Goal: Task Accomplishment & Management: Manage account settings

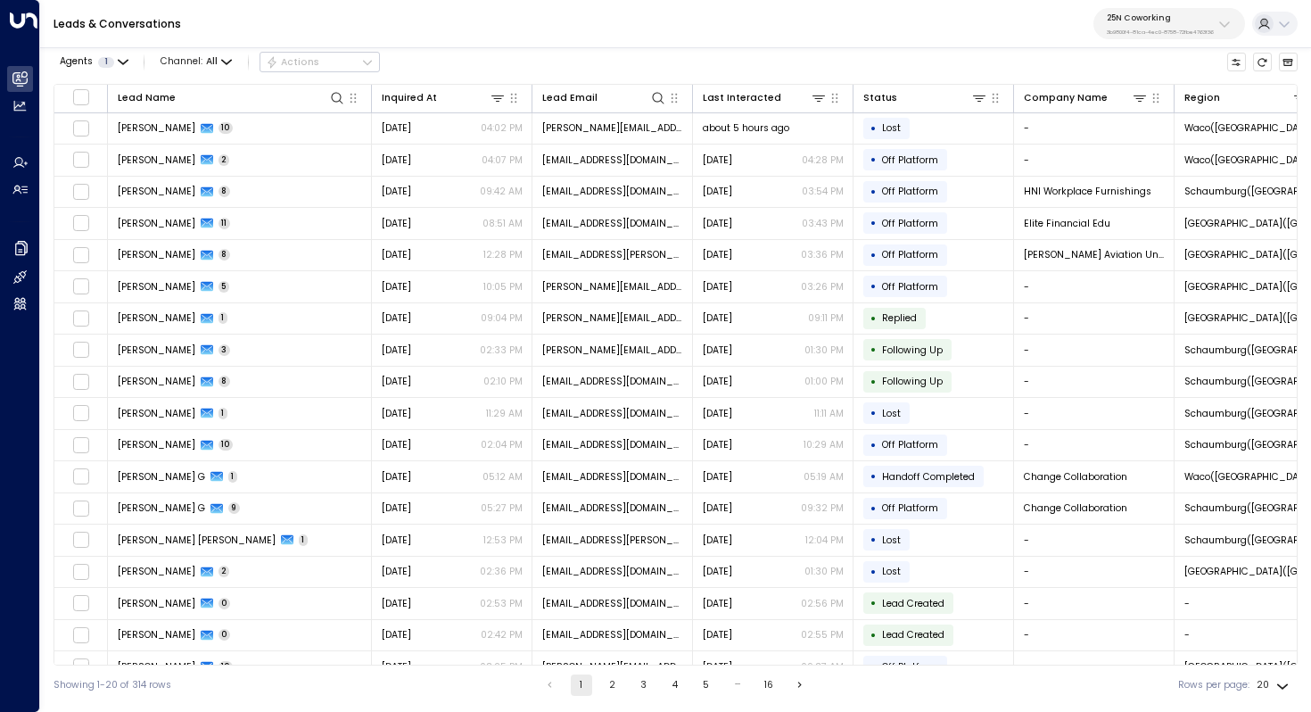
click at [1130, 27] on div "25N Coworking 3b9800f4-81ca-4ec0-8758-72fbe4763f36" at bounding box center [1160, 23] width 107 height 23
type input "**********"
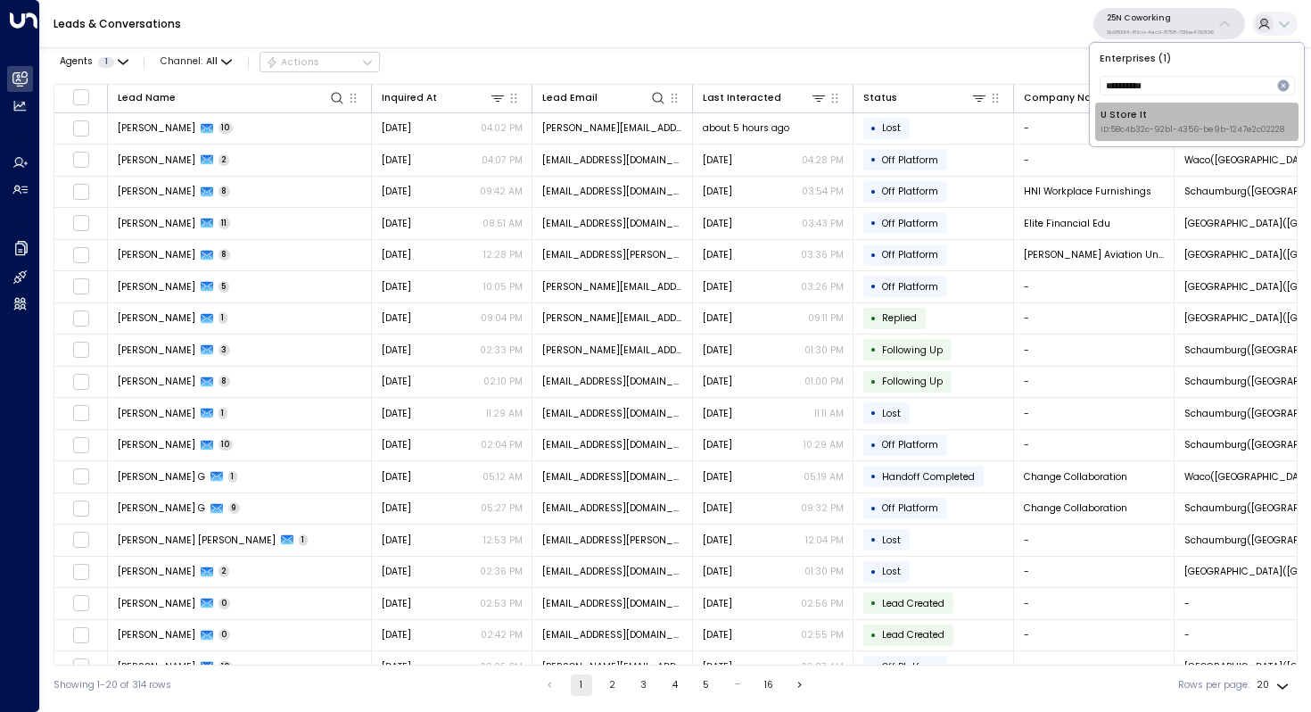
click at [1170, 118] on div "U Store It ID: 58c4b32c-92b1-4356-be9b-1247e2c02228" at bounding box center [1192, 122] width 184 height 28
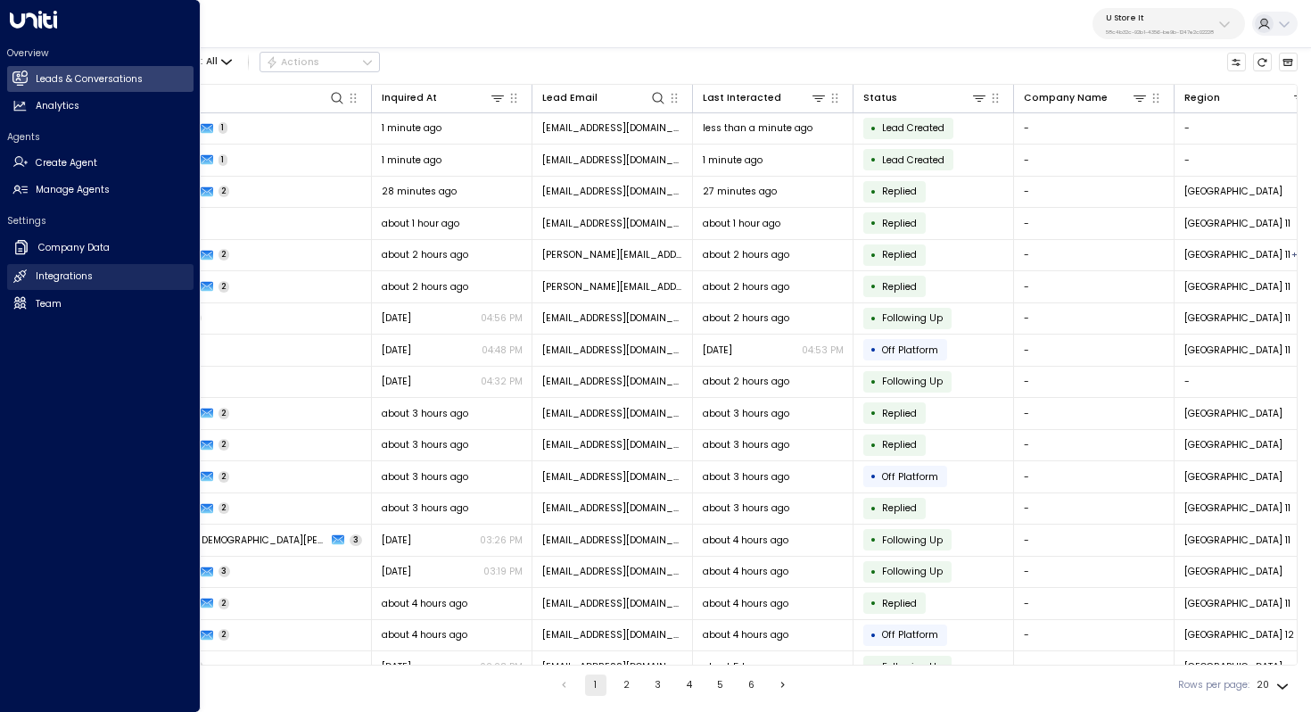
click at [72, 270] on h2 "Integrations" at bounding box center [64, 276] width 57 height 14
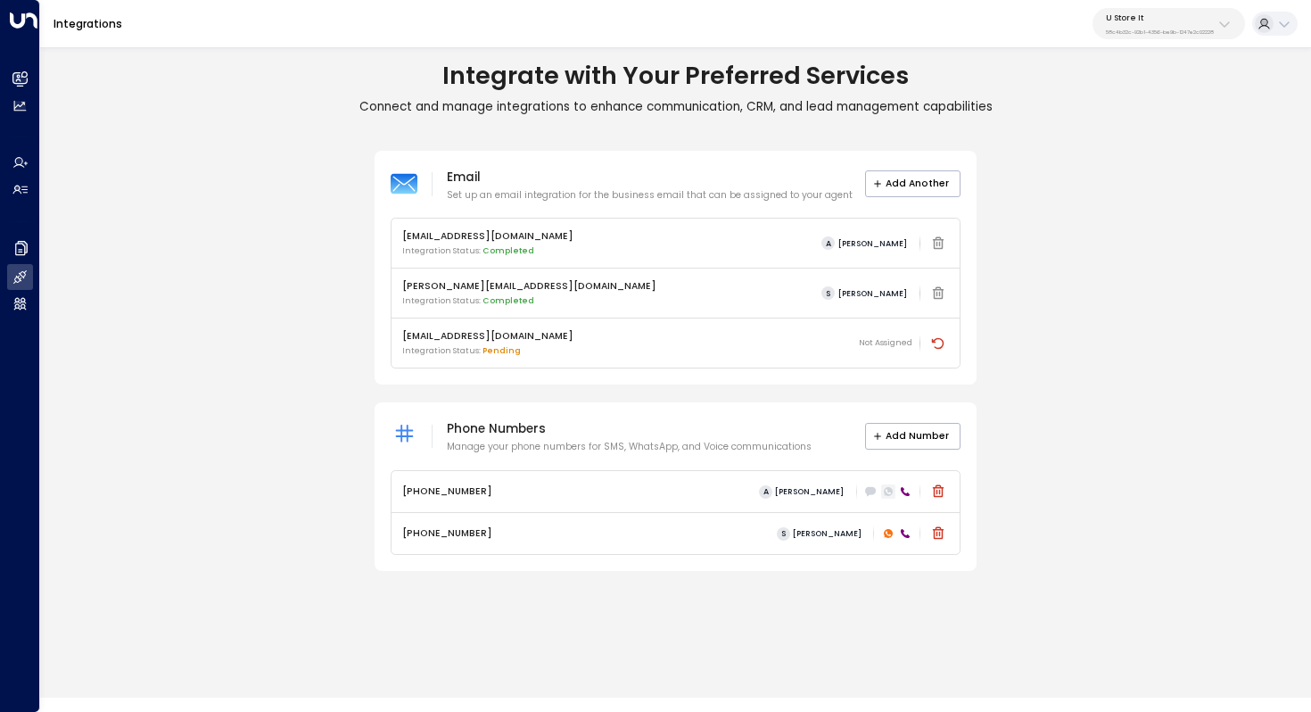
click at [883, 490] on icon at bounding box center [888, 491] width 11 height 11
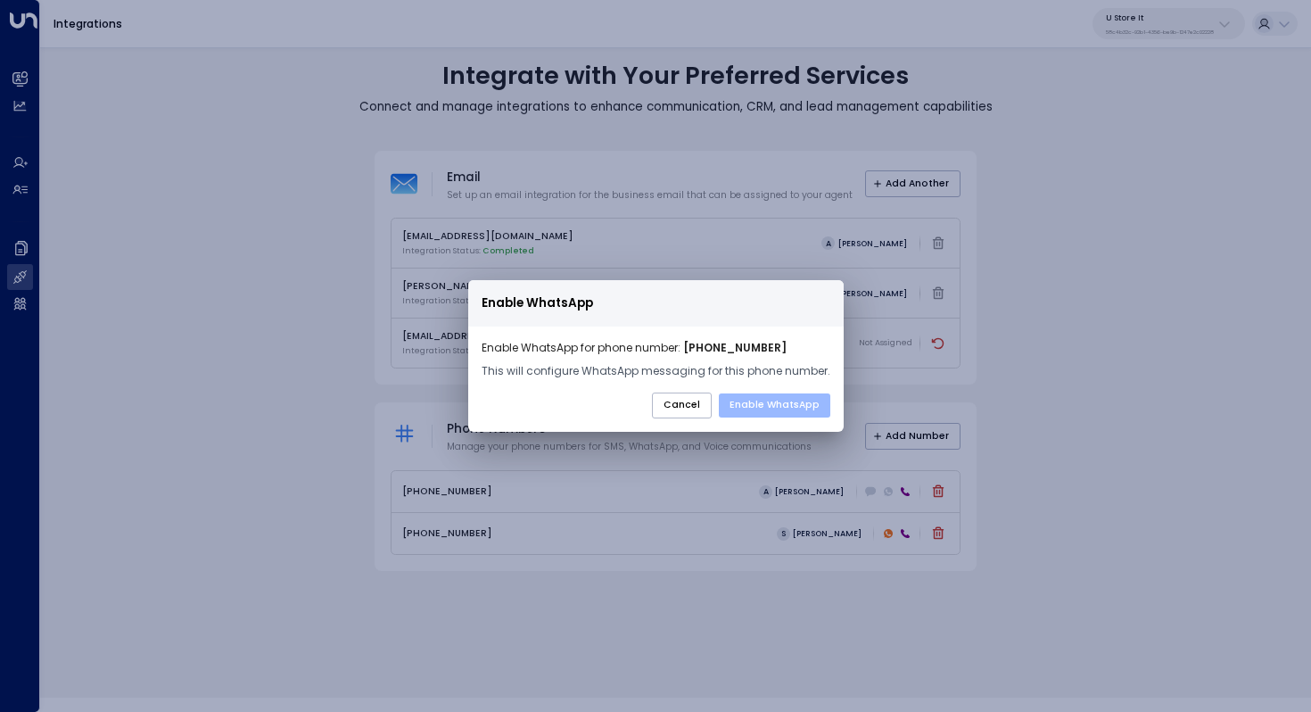
click at [756, 393] on button "Enable WhatsApp" at bounding box center [774, 405] width 111 height 25
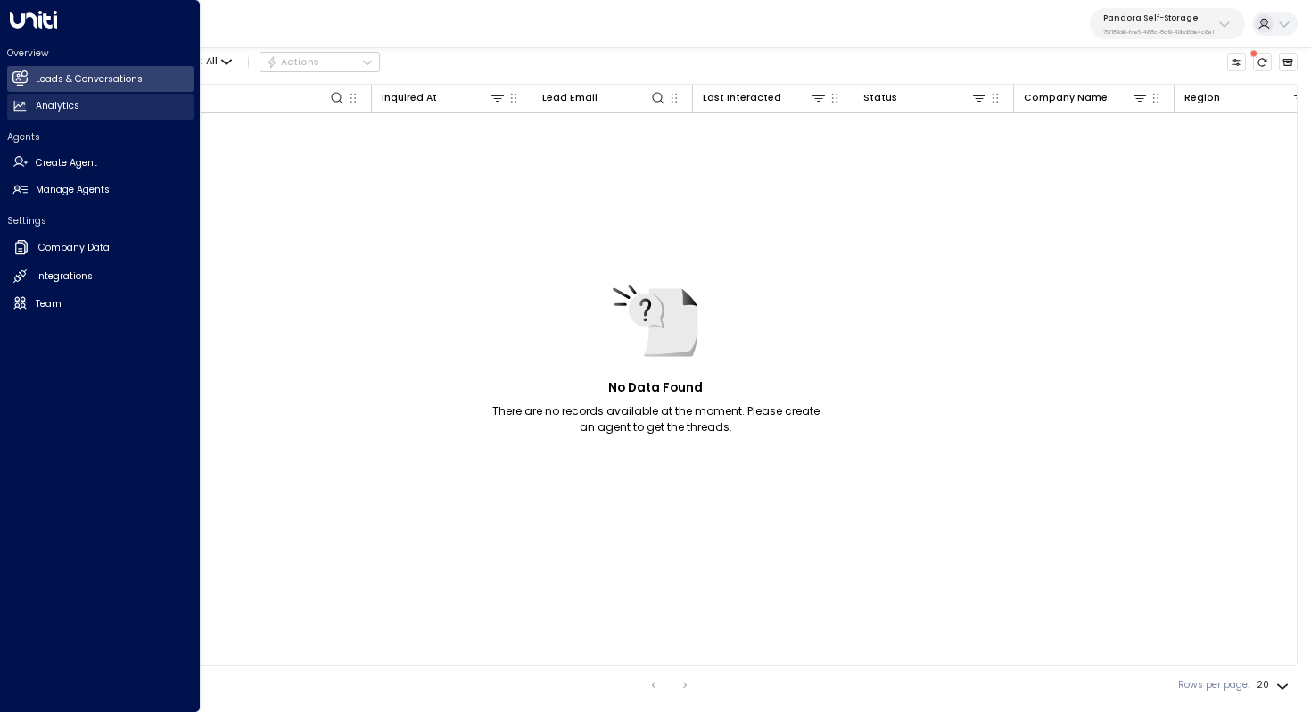
click at [11, 94] on link "Analytics Analytics" at bounding box center [100, 107] width 186 height 26
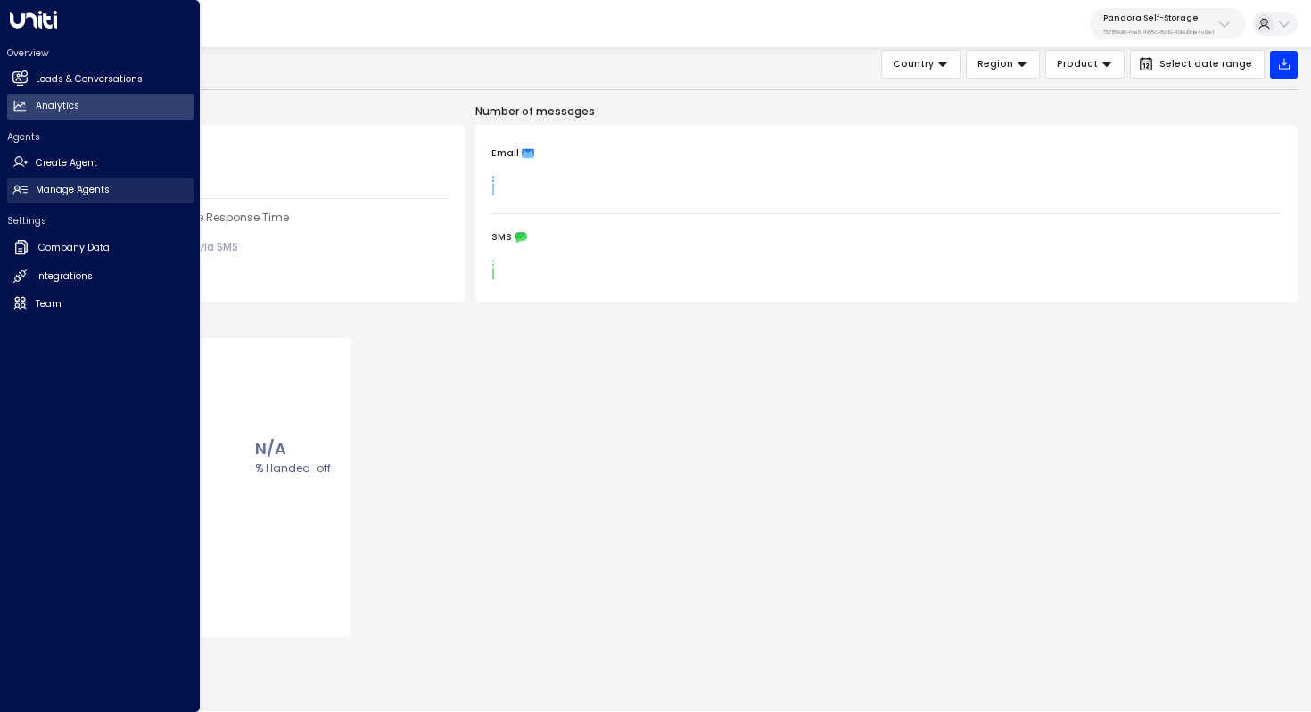
click at [92, 185] on h2 "Manage Agents" at bounding box center [73, 190] width 74 height 14
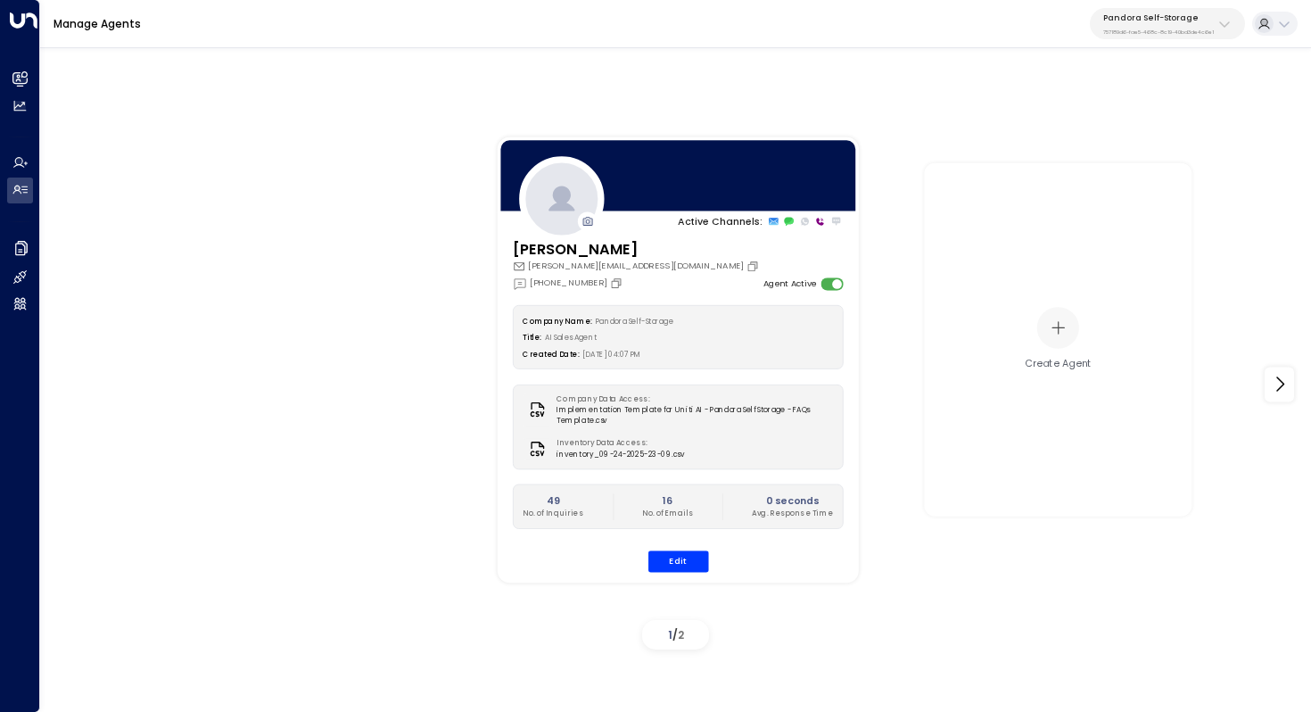
click at [1198, 24] on div "Pandora Self-Storage 757189d6-fae5-468c-8c19-40bd3de4c6e1" at bounding box center [1158, 23] width 111 height 23
type input "*******"
click at [1172, 110] on div "U Store It ID: 58c4b32c-92b1-4356-be9b-1247e2c02228" at bounding box center [1191, 122] width 184 height 28
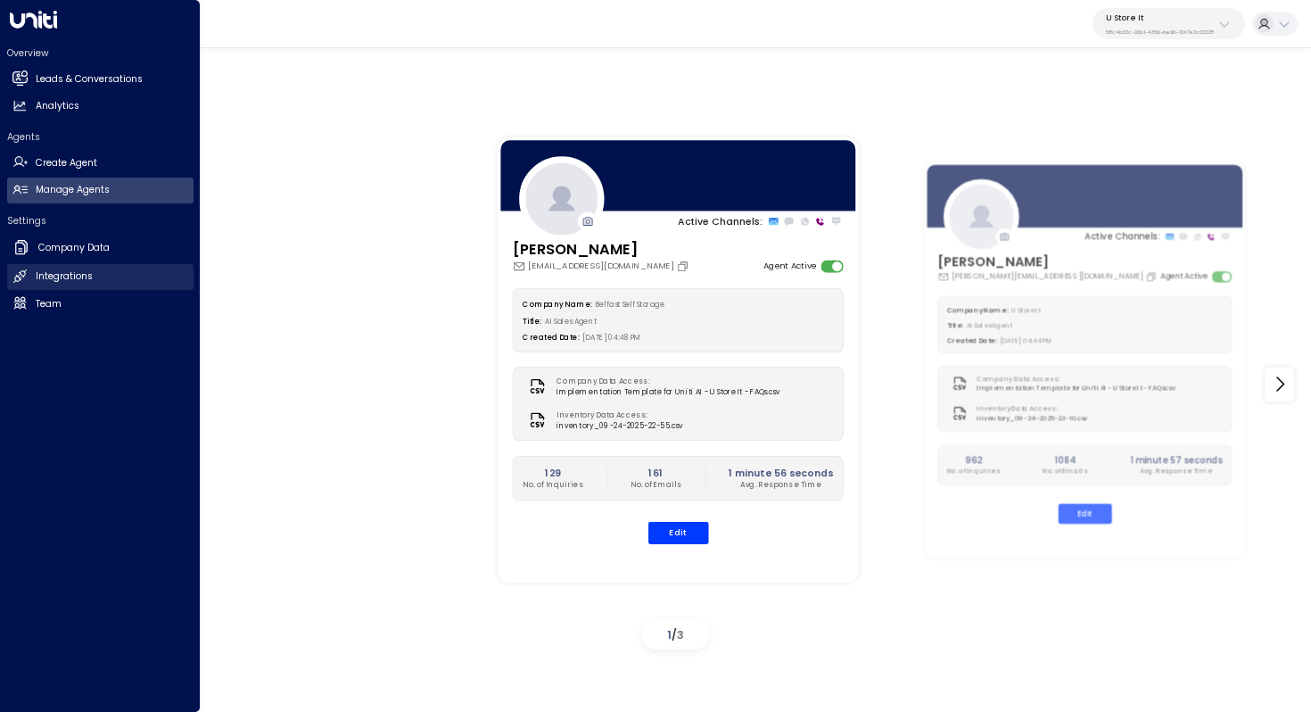
click at [64, 277] on h2 "Integrations" at bounding box center [64, 276] width 57 height 14
